Goal: Information Seeking & Learning: Find specific fact

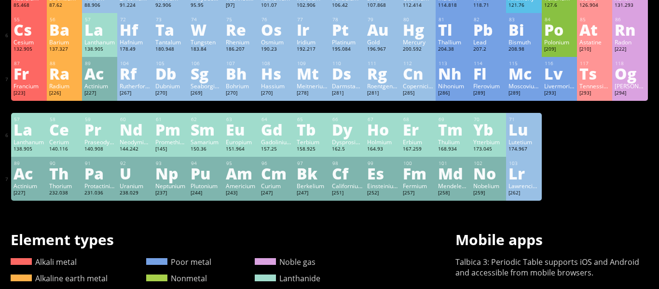
scroll to position [251, 0]
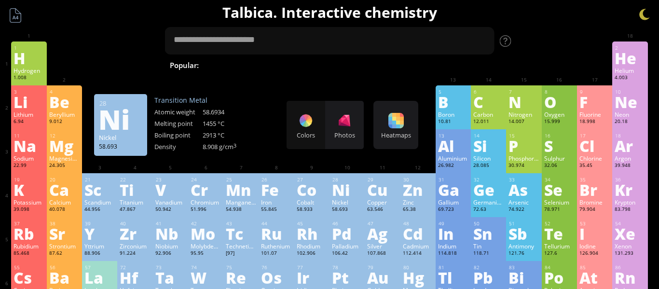
scroll to position [0, 0]
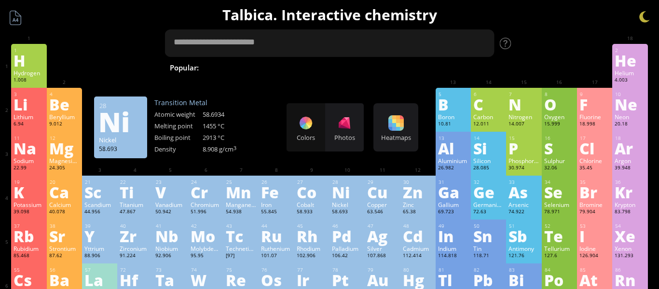
click at [242, 42] on textarea at bounding box center [330, 43] width 330 height 28
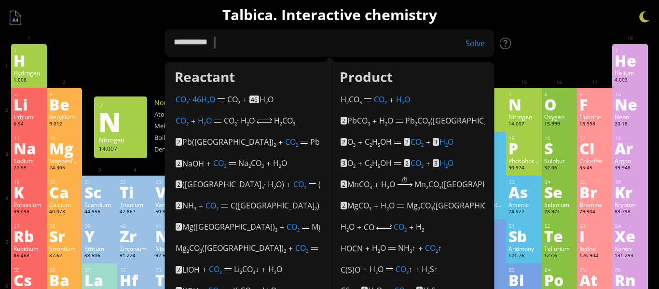
click at [548, 67] on div "1 H Hydrogen 1.008 −1, +1 −1, +1 -259.14 °C -252.87 °C 0.0899 g/l 1s 1 2 He Hel…" at bounding box center [329, 66] width 636 height 44
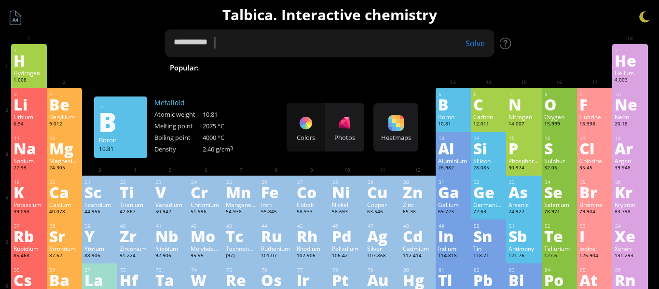
click at [330, 42] on textarea "**********" at bounding box center [330, 43] width 330 height 28
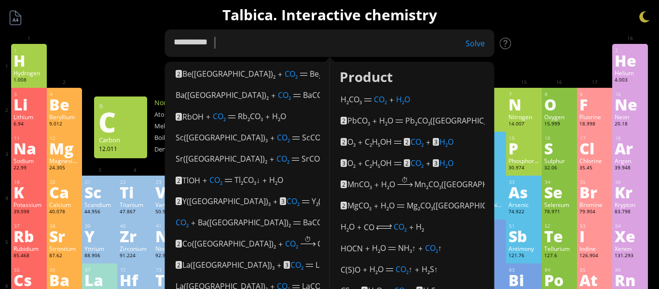
scroll to position [425, 0]
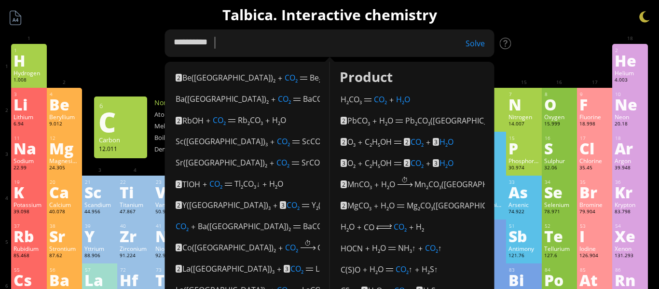
click at [470, 37] on textarea "**********" at bounding box center [330, 43] width 330 height 28
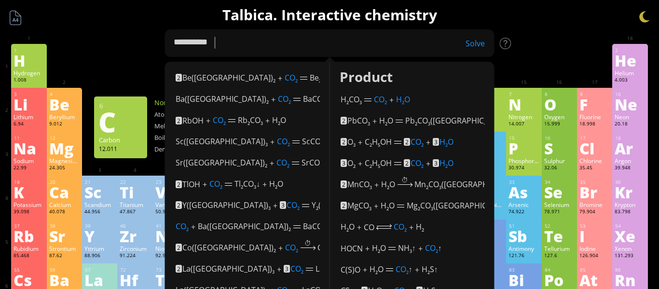
click at [476, 40] on div "Solve" at bounding box center [470, 43] width 48 height 11
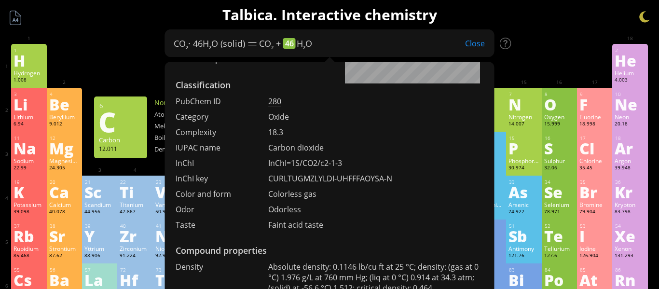
scroll to position [0, 0]
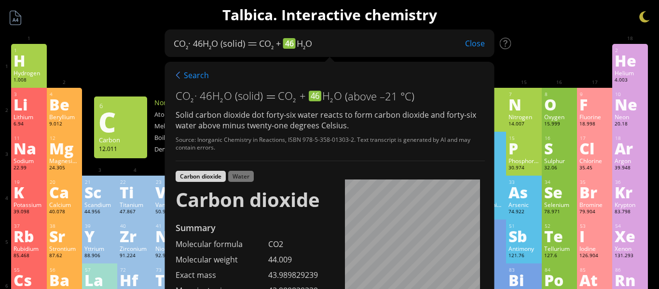
click at [183, 73] on div "Search" at bounding box center [192, 75] width 33 height 13
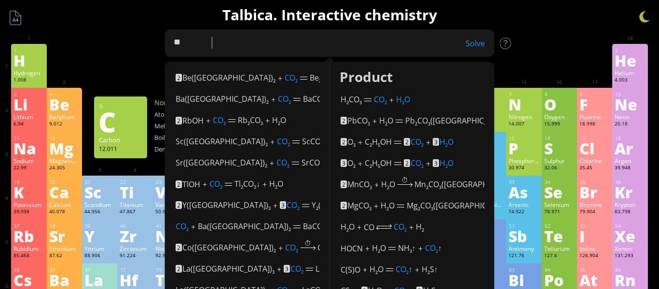
type textarea "*"
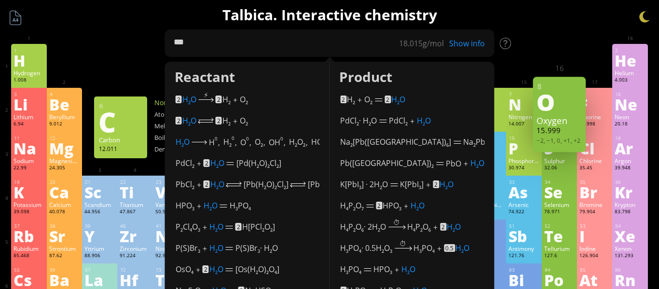
click at [469, 44] on div "Show info" at bounding box center [470, 43] width 48 height 11
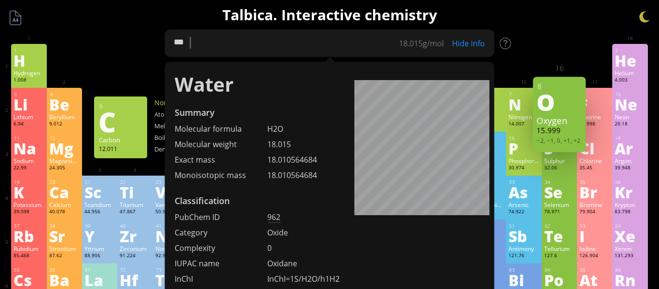
click at [261, 40] on textarea "***" at bounding box center [330, 43] width 330 height 28
type textarea "*"
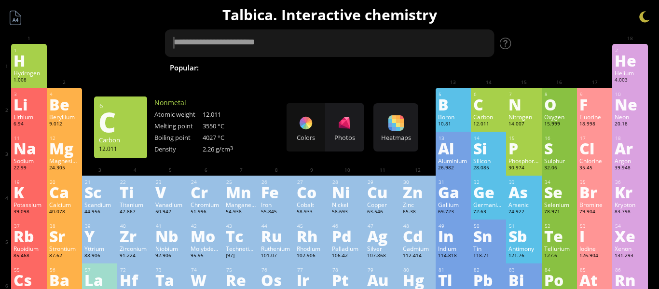
type textarea "*"
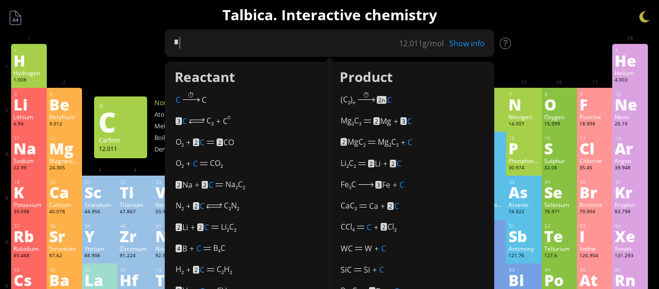
click at [470, 49] on textarea "*" at bounding box center [330, 43] width 330 height 28
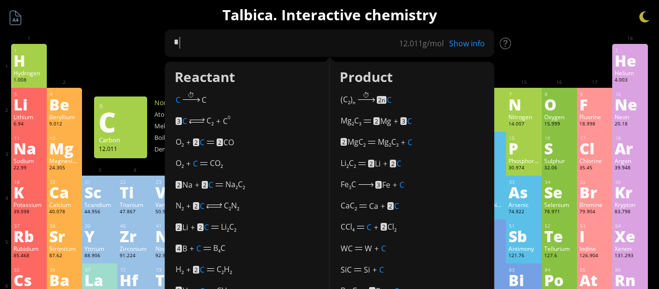
click at [462, 43] on div "Show info" at bounding box center [470, 43] width 48 height 11
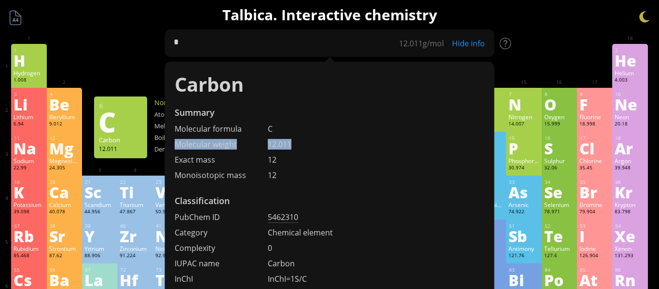
drag, startPoint x: 410, startPoint y: 128, endPoint x: 441, endPoint y: 101, distance: 41.8
click at [424, 147] on div "Summary Molecular formula C Molecular weight 12.011 Exact mass 12 Monoisotopic …" at bounding box center [330, 144] width 330 height 74
click at [534, 48] on div at bounding box center [524, 51] width 30 height 8
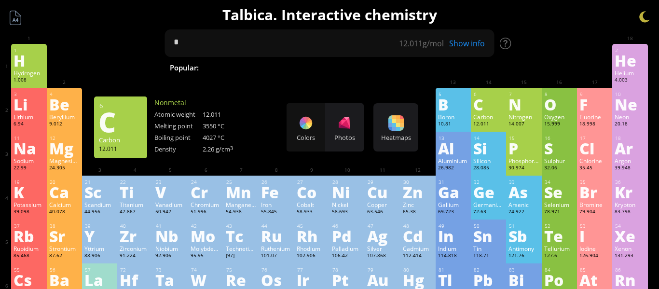
click at [462, 41] on div "Show info" at bounding box center [470, 43] width 48 height 11
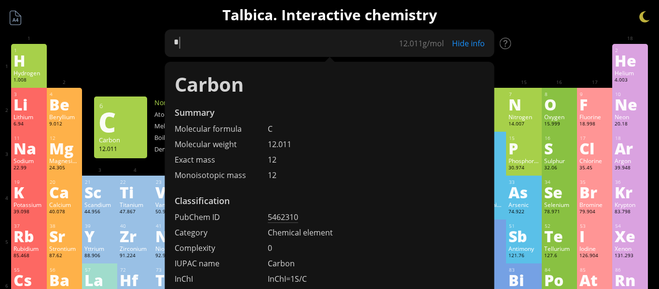
click at [286, 49] on textarea "*" at bounding box center [330, 43] width 330 height 28
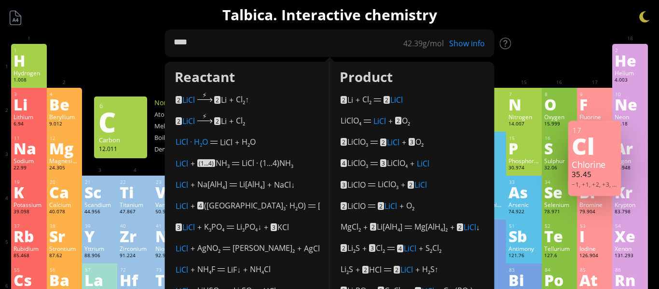
click at [450, 46] on div "42.39 g/mol" at bounding box center [428, 43] width 50 height 11
click at [460, 42] on div "Show info" at bounding box center [470, 43] width 48 height 11
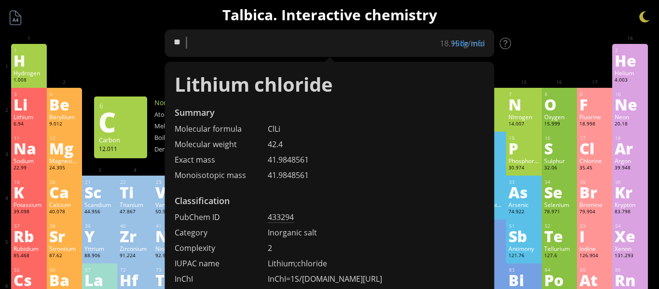
type textarea "*"
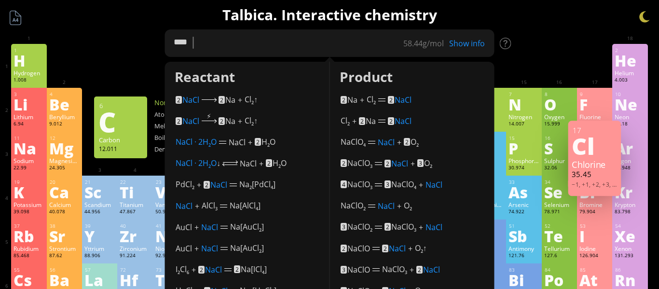
click at [468, 50] on textarea "****" at bounding box center [330, 43] width 330 height 28
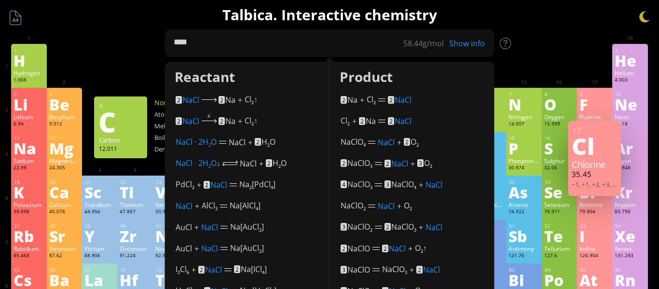
click at [462, 46] on div "Show info" at bounding box center [470, 43] width 48 height 11
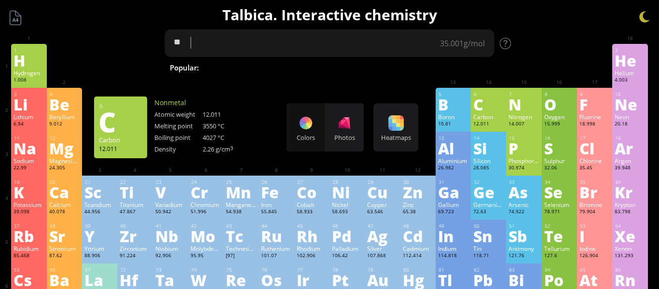
type textarea "*"
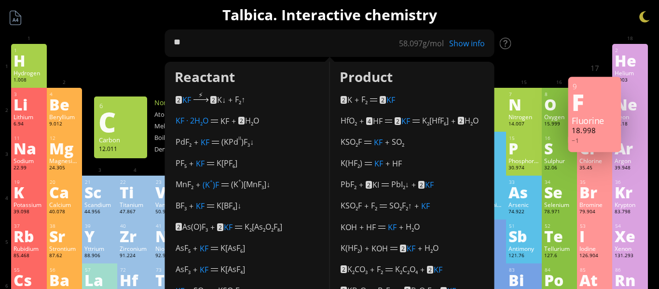
click at [468, 42] on div "Show info" at bounding box center [470, 43] width 48 height 11
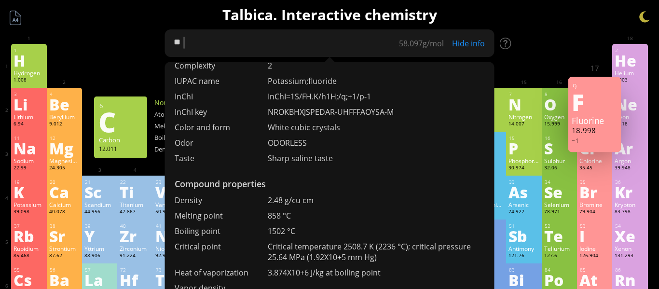
scroll to position [360, 0]
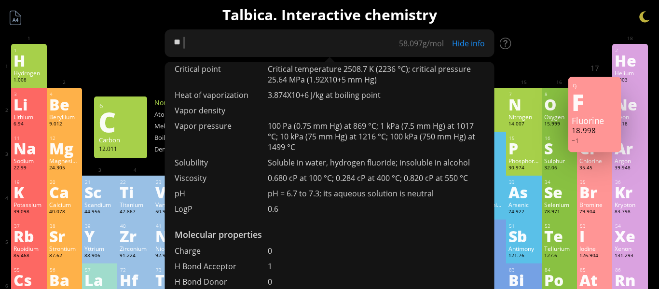
click at [321, 47] on textarea "**" at bounding box center [330, 43] width 330 height 28
type textarea "*"
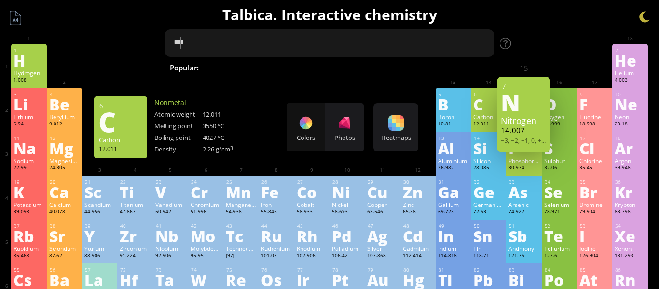
type textarea "****"
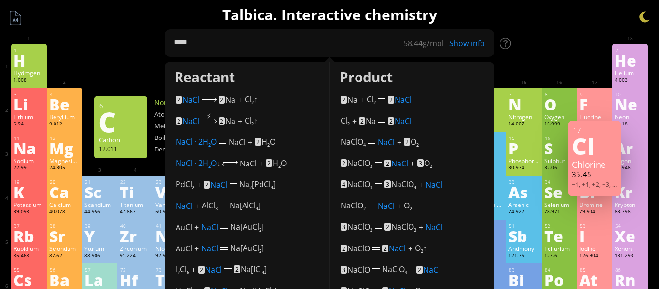
click at [461, 48] on div "Show info" at bounding box center [470, 43] width 48 height 11
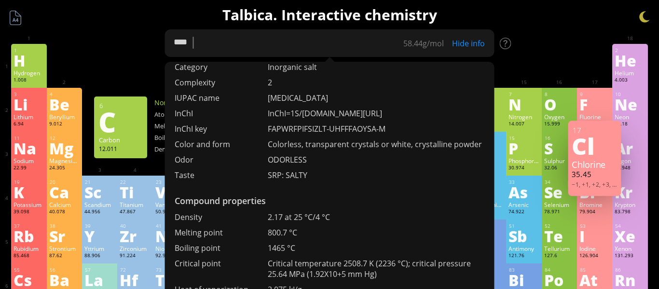
scroll to position [0, 0]
